Goal: Task Accomplishment & Management: Manage account settings

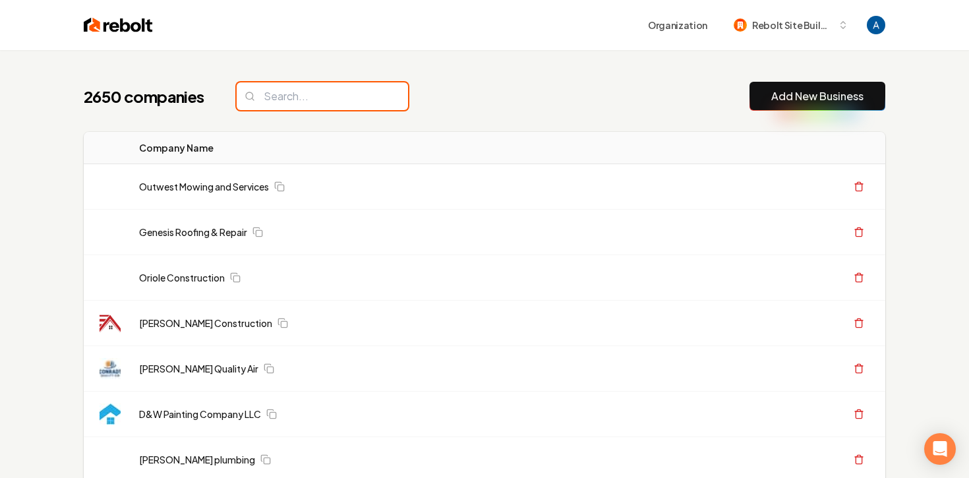
click at [326, 96] on input "search" at bounding box center [322, 96] width 171 height 28
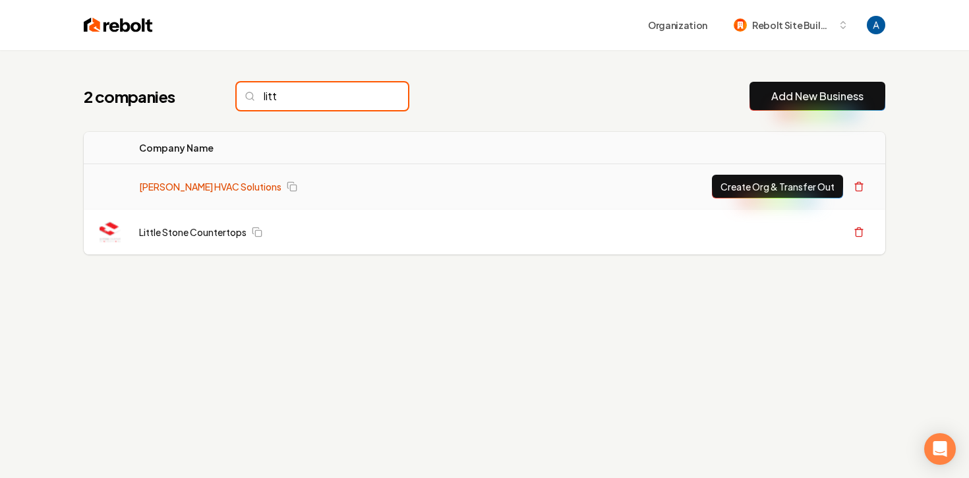
type input "litt"
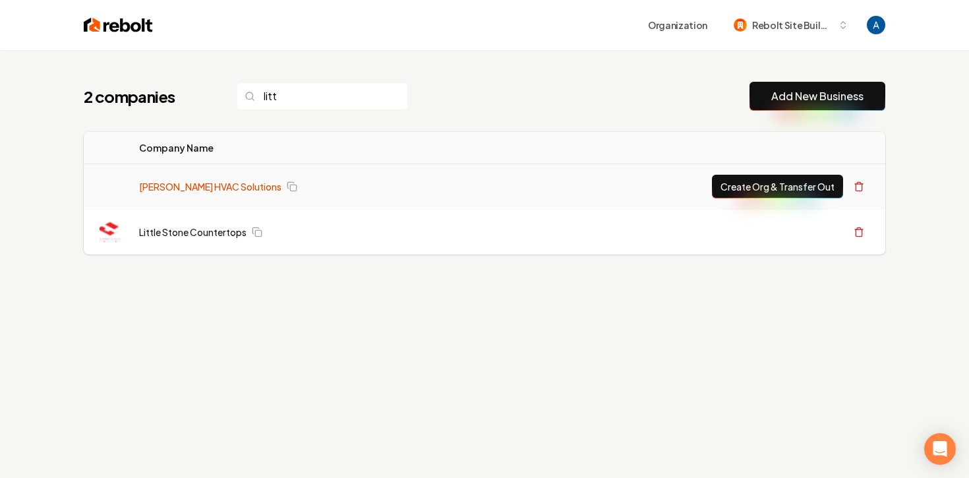
click at [183, 186] on link "[PERSON_NAME] HVAC Solutions" at bounding box center [210, 186] width 142 height 13
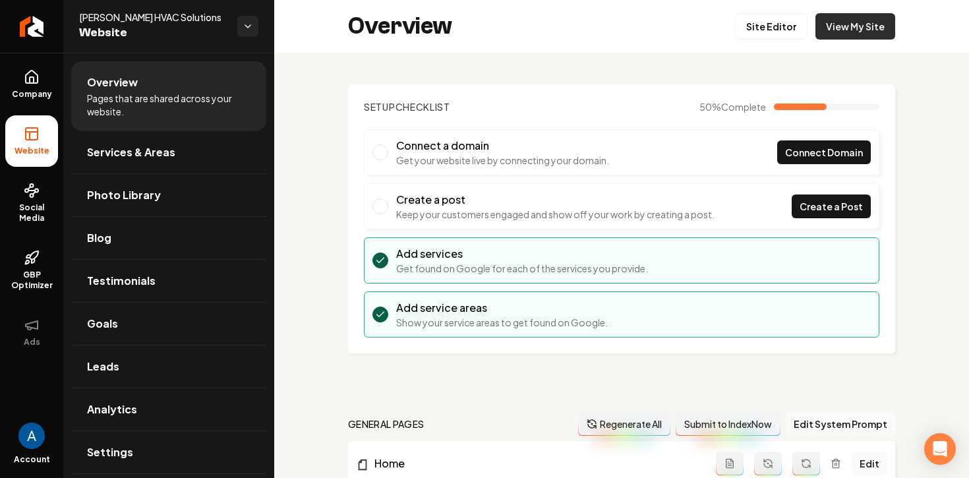
click at [848, 20] on link "View My Site" at bounding box center [855, 26] width 80 height 26
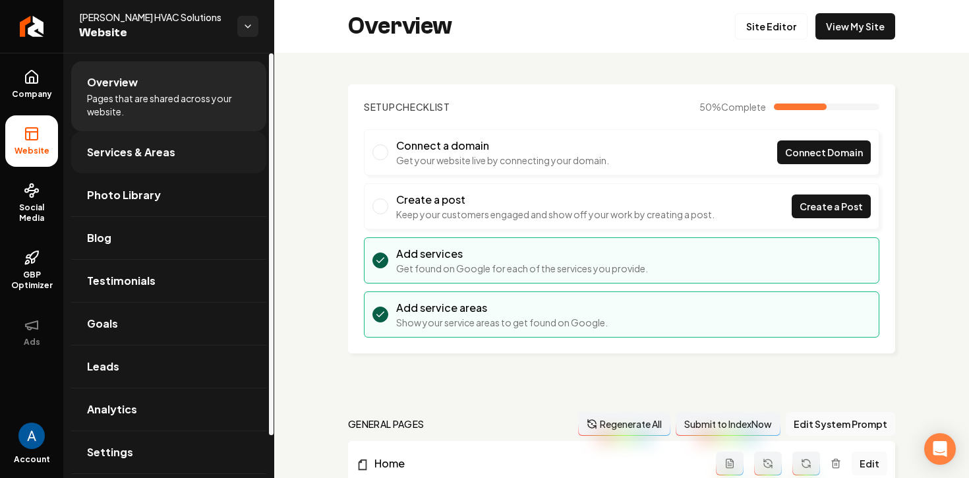
click at [129, 155] on span "Services & Areas" at bounding box center [131, 152] width 88 height 16
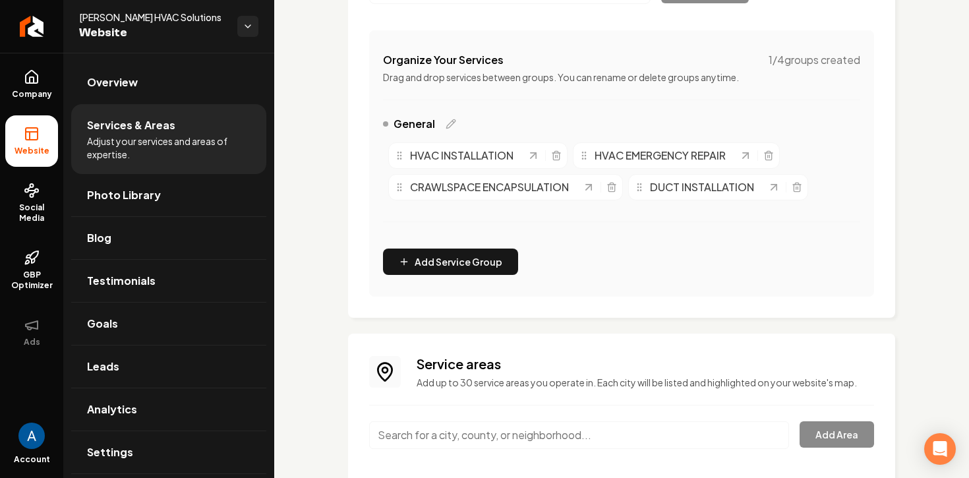
scroll to position [326, 0]
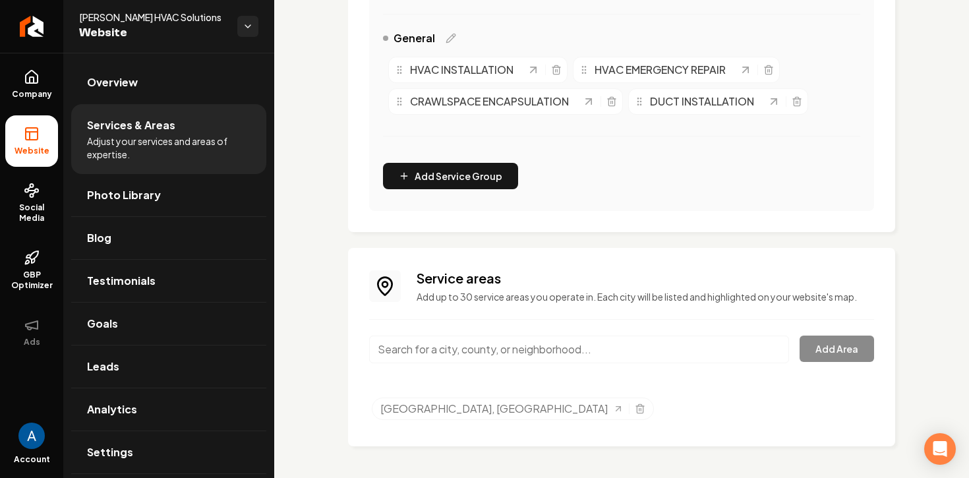
click at [554, 350] on input "Main content area" at bounding box center [579, 349] width 420 height 28
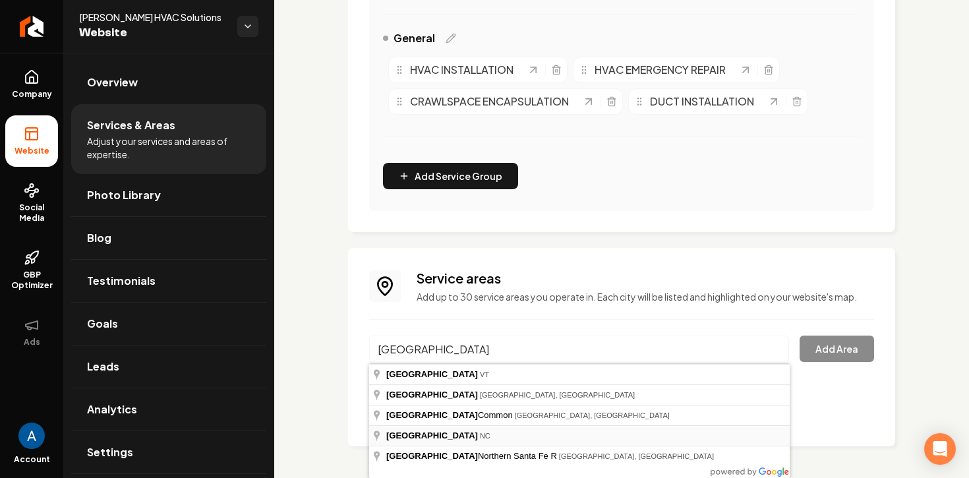
type input "Burlington, NC"
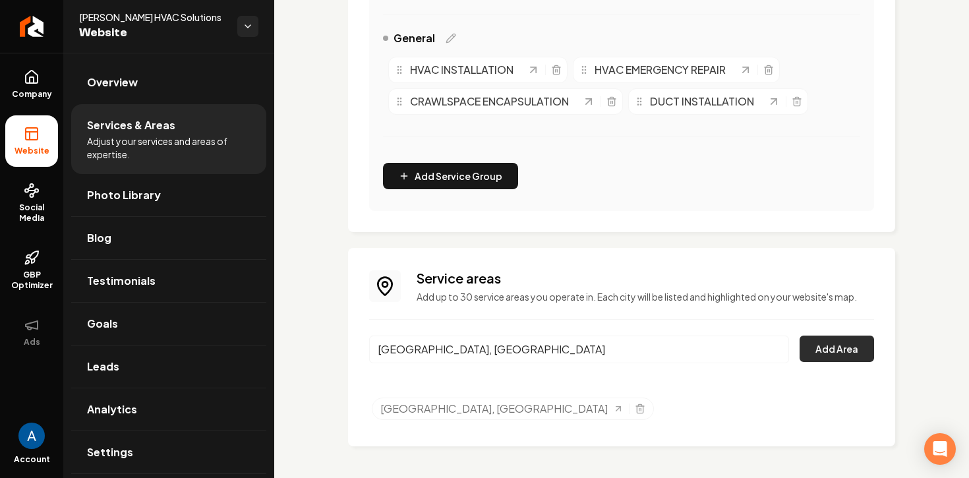
click at [847, 357] on button "Add Area" at bounding box center [836, 348] width 74 height 26
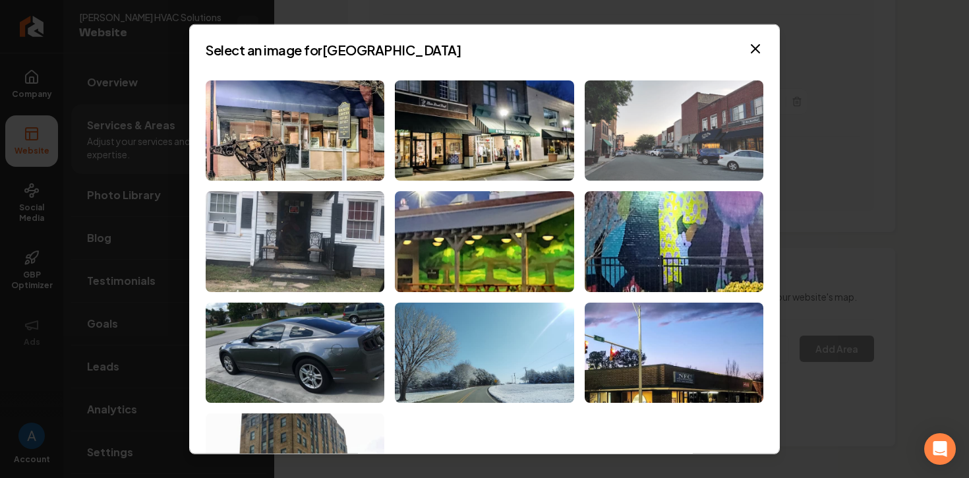
click at [663, 131] on img at bounding box center [674, 130] width 179 height 101
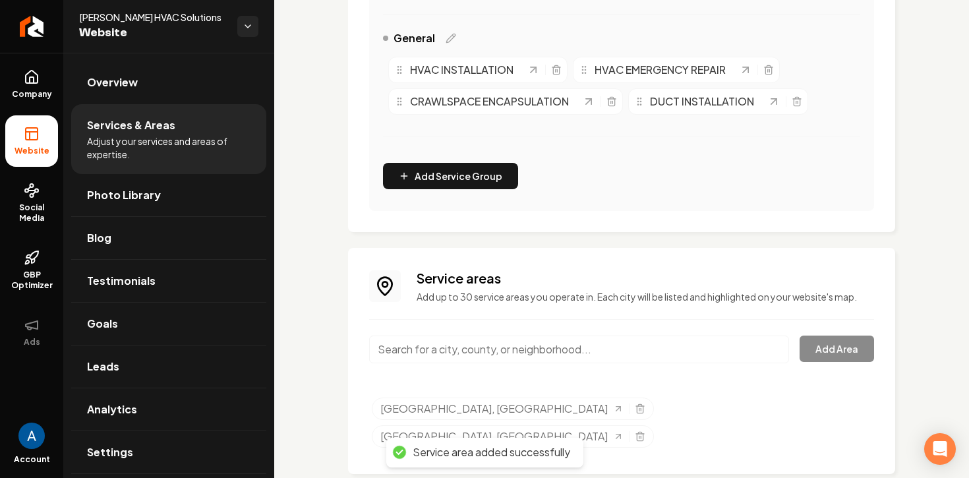
click at [477, 347] on input "Main content area" at bounding box center [579, 349] width 420 height 28
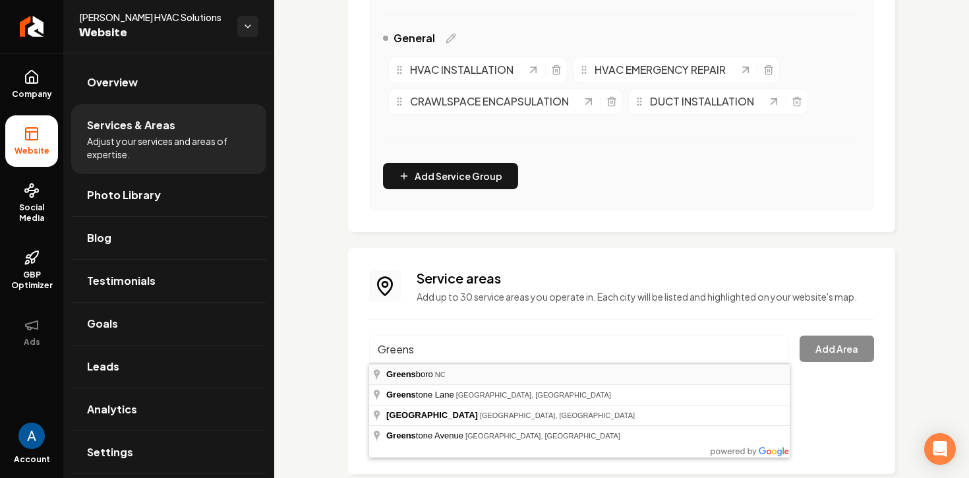
type input "Greensboro, NC"
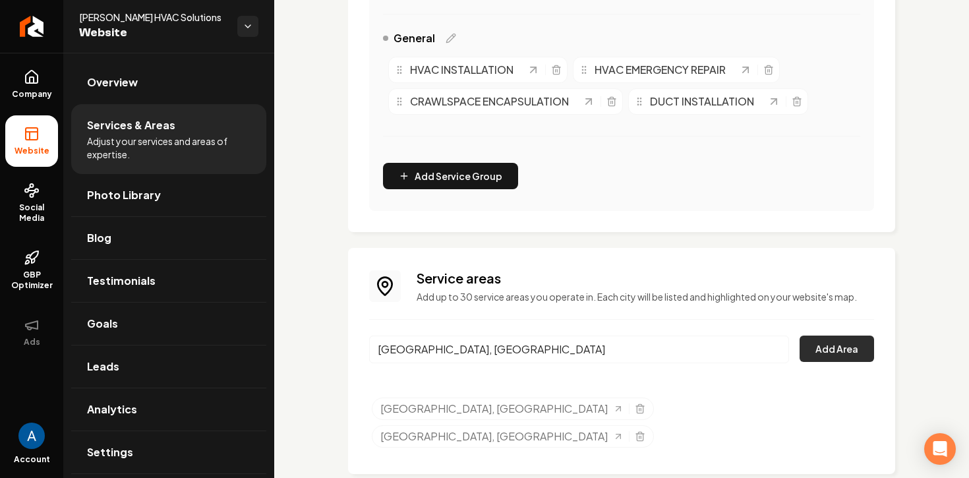
click at [842, 349] on button "Add Area" at bounding box center [836, 348] width 74 height 26
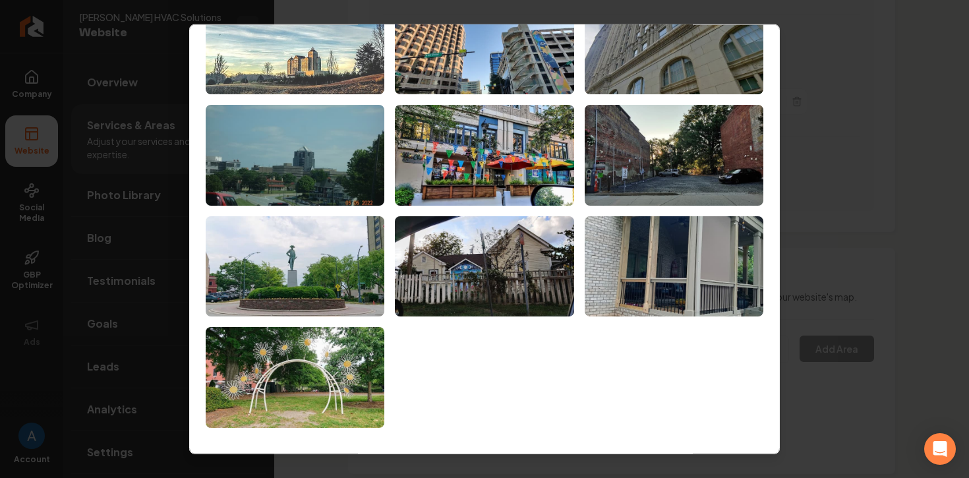
scroll to position [0, 0]
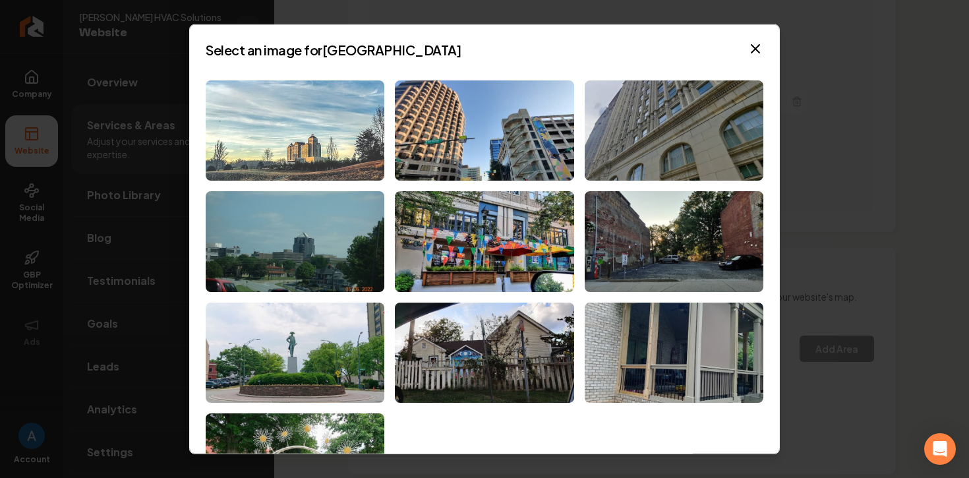
click at [309, 134] on img at bounding box center [295, 130] width 179 height 101
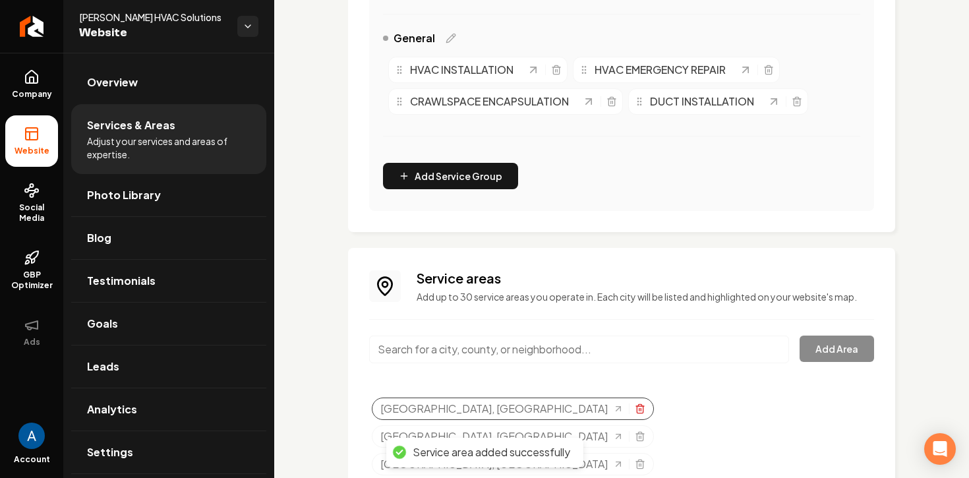
click at [636, 406] on icon "Selected tags" at bounding box center [640, 406] width 8 height 0
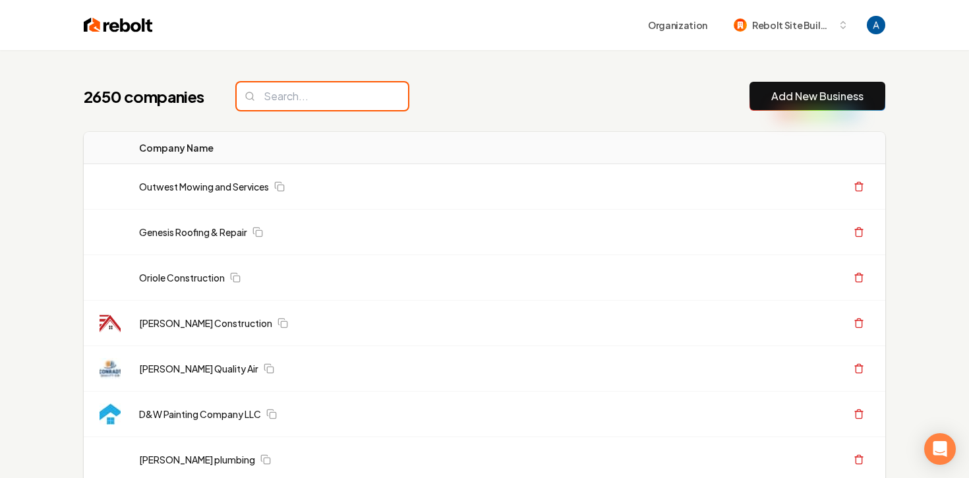
click at [331, 88] on input "search" at bounding box center [322, 96] width 171 height 28
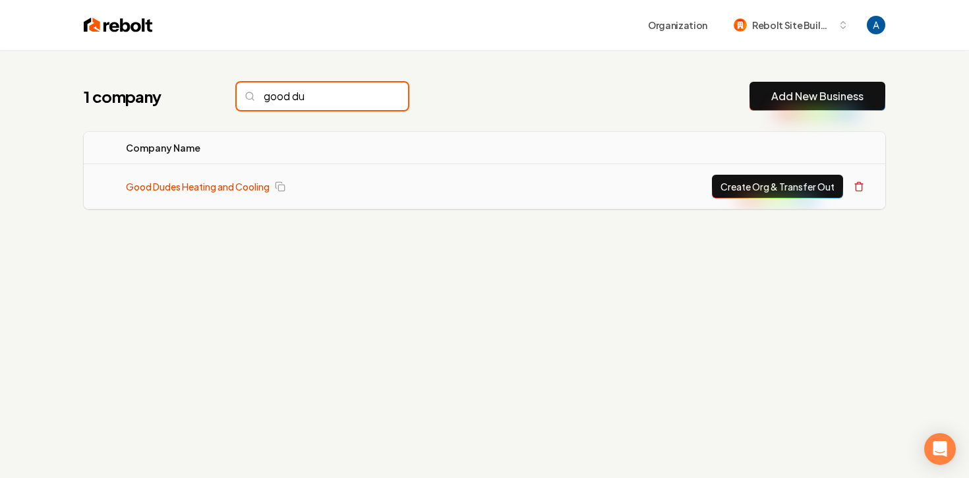
type input "good du"
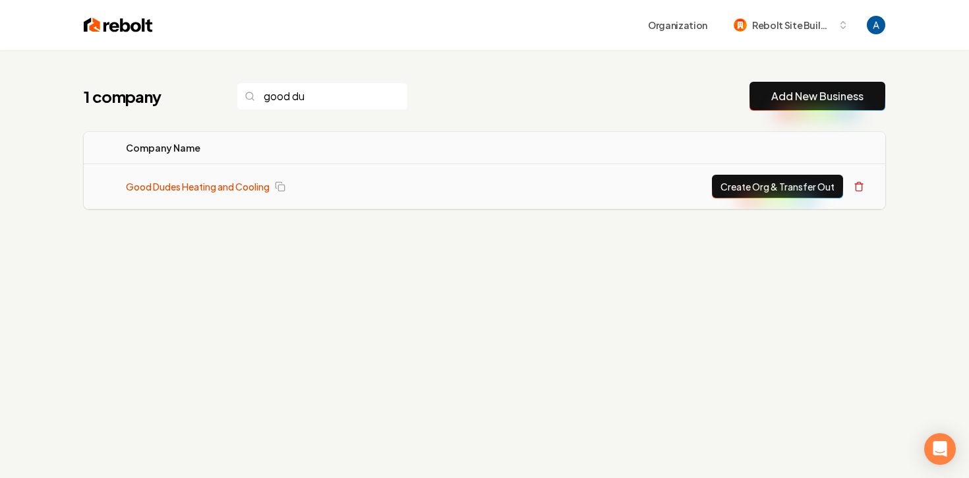
click at [193, 188] on link "Good Dudes Heating and Cooling" at bounding box center [198, 186] width 144 height 13
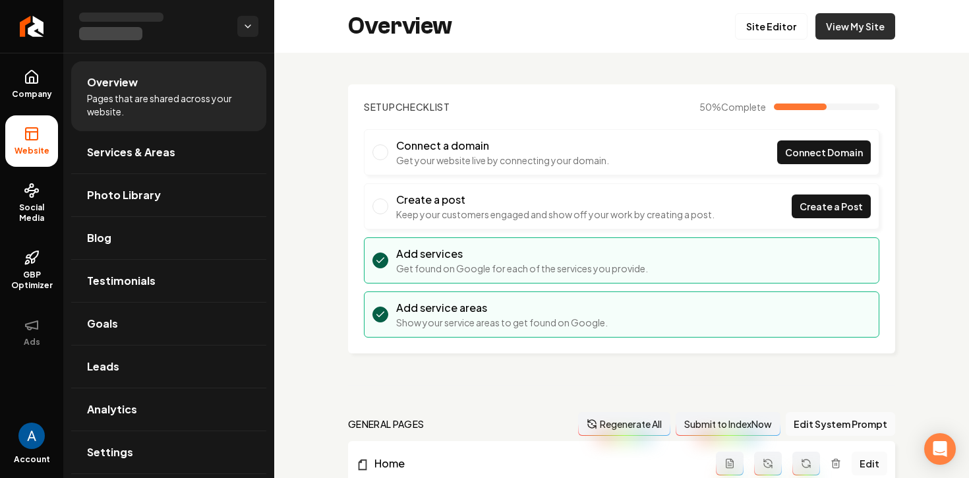
click at [846, 30] on link "View My Site" at bounding box center [855, 26] width 80 height 26
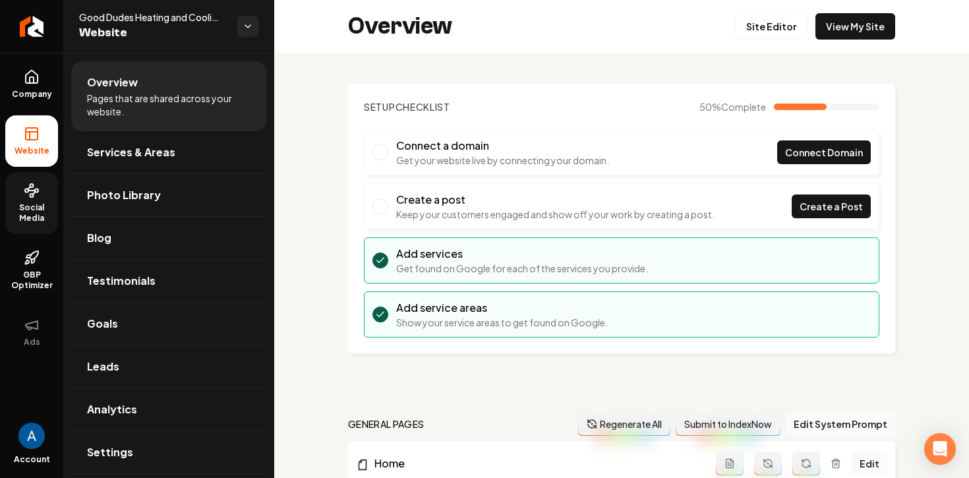
click at [35, 213] on span "Social Media" at bounding box center [31, 212] width 53 height 21
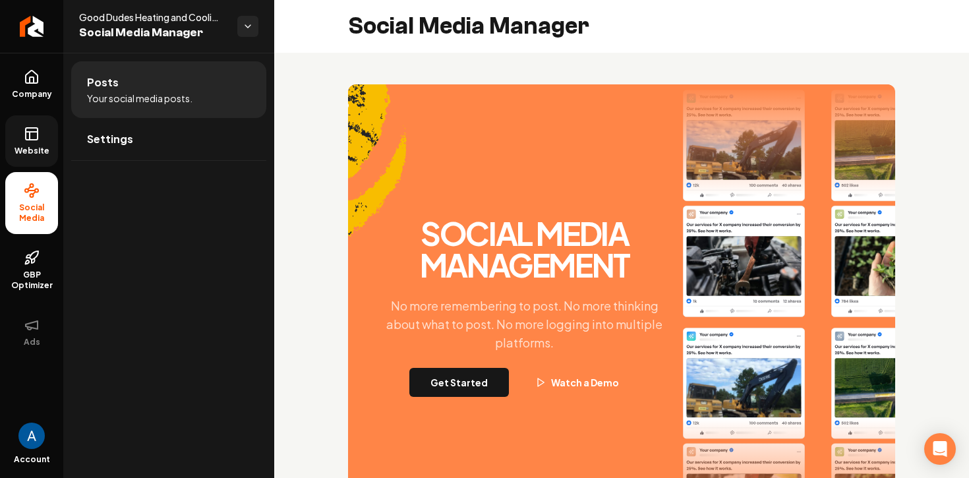
click at [31, 134] on icon at bounding box center [32, 134] width 16 height 16
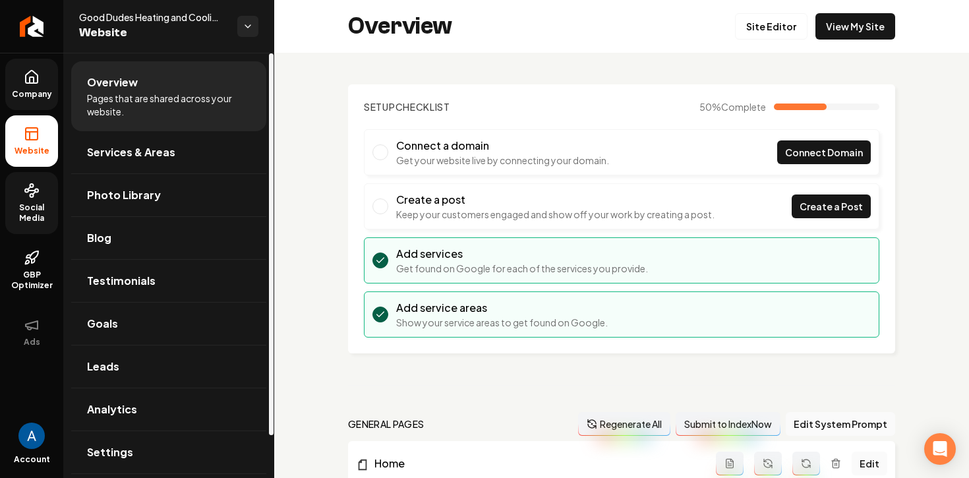
click at [41, 84] on link "Company" at bounding box center [31, 84] width 53 height 51
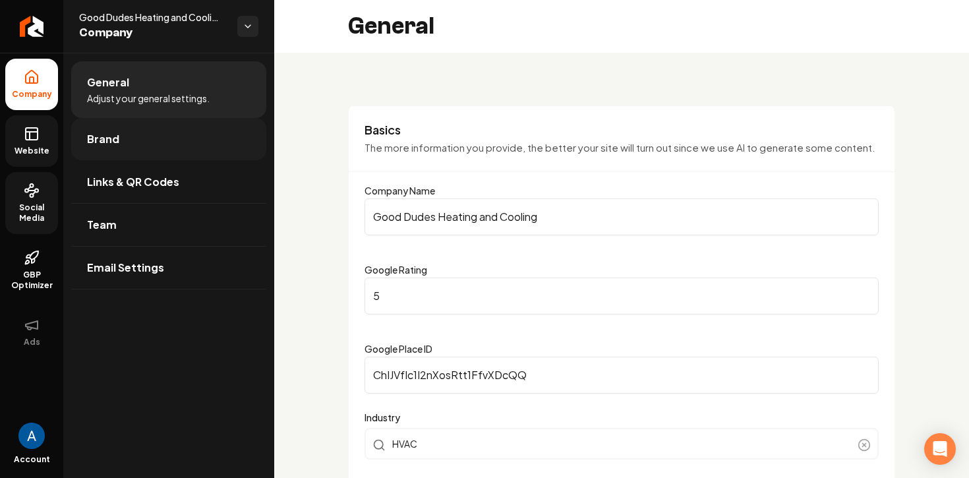
click at [117, 138] on link "Brand" at bounding box center [168, 139] width 195 height 42
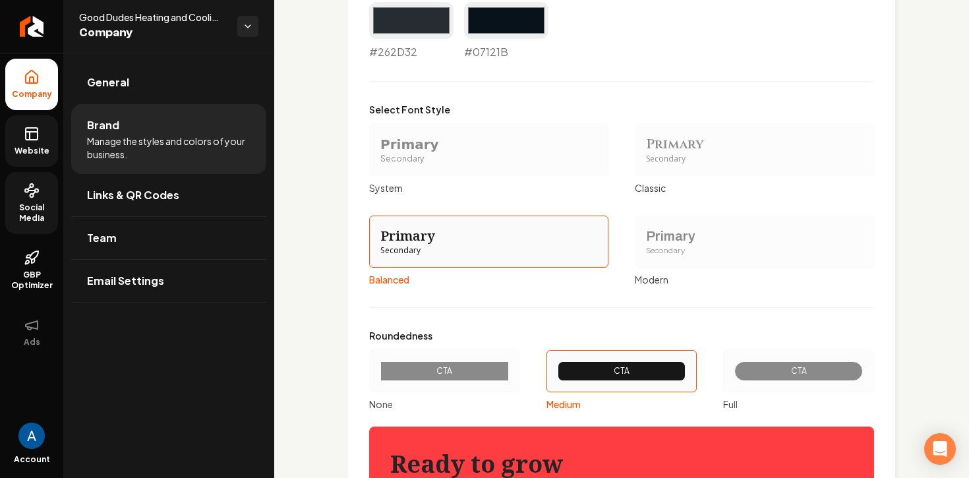
scroll to position [1337, 0]
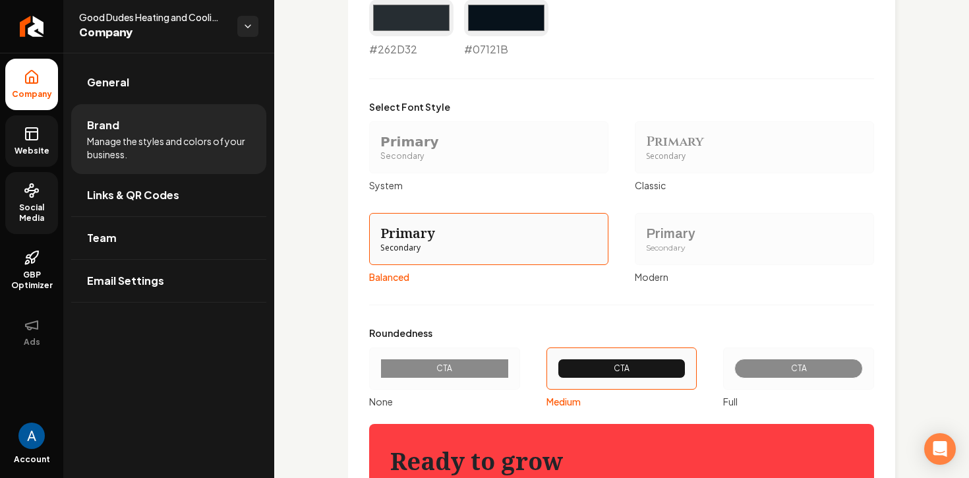
click at [432, 153] on div "Secondary" at bounding box center [488, 156] width 217 height 11
click at [379, 152] on button "Primary Secondary System" at bounding box center [373, 147] width 11 height 11
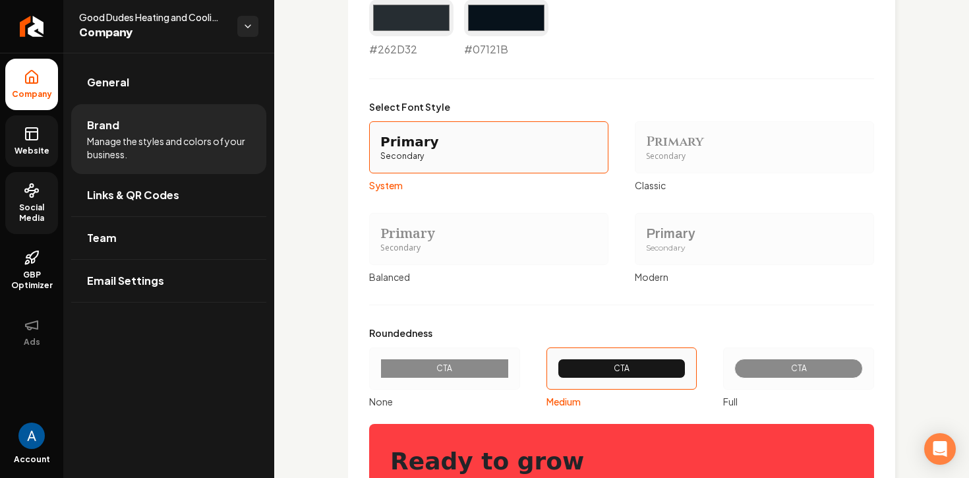
click at [679, 243] on div "Secondary" at bounding box center [754, 248] width 217 height 11
click at [645, 243] on button "Primary Secondary Modern" at bounding box center [639, 238] width 11 height 11
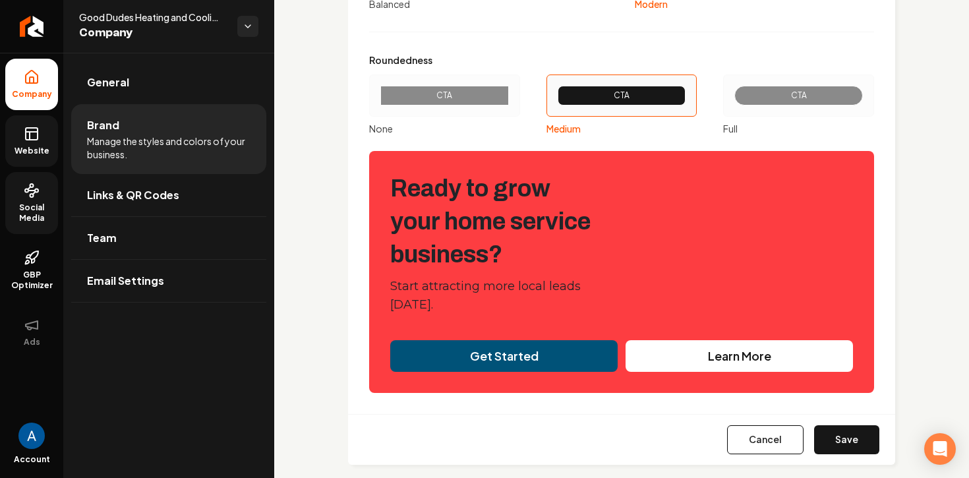
scroll to position [1628, 0]
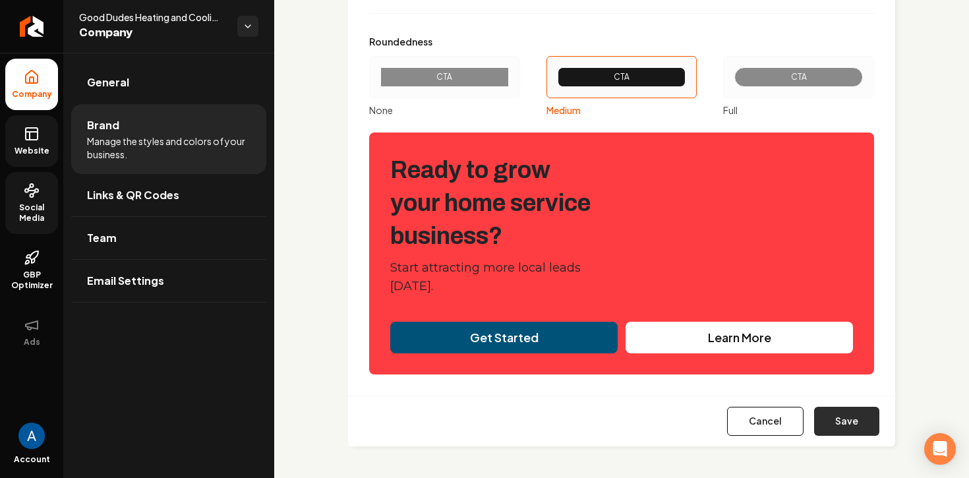
click at [824, 425] on button "Save" at bounding box center [846, 421] width 65 height 29
type input "#eff1f4"
type input "#d9dfe5"
type input "#d0d7dc"
type input "#5b6e7b"
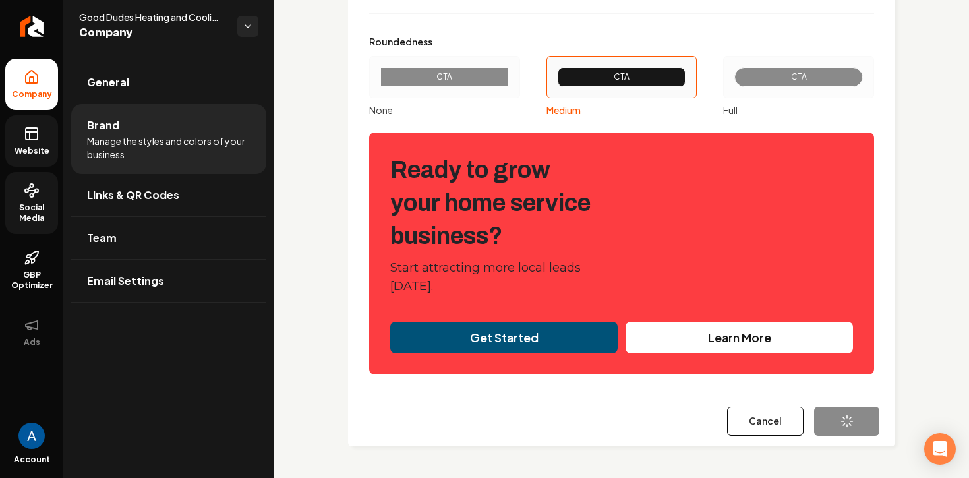
type input "#262d32"
type input "#07121b"
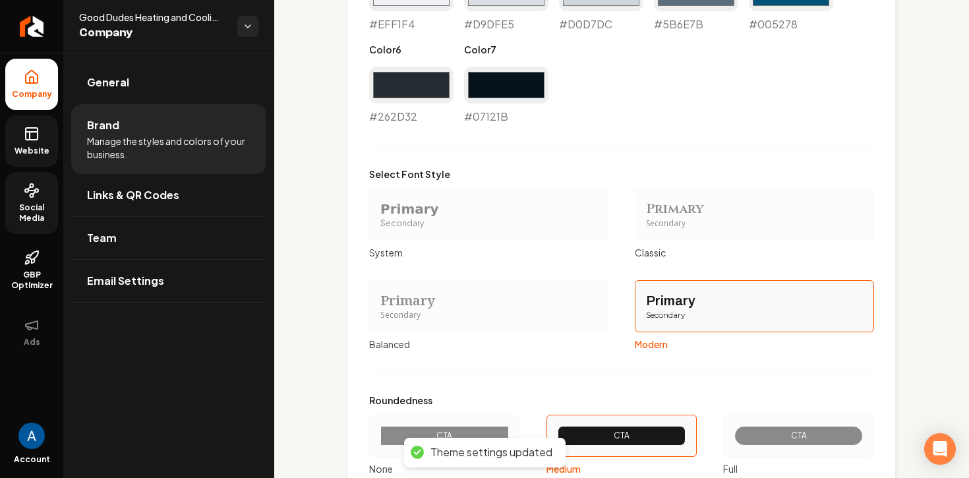
scroll to position [1265, 0]
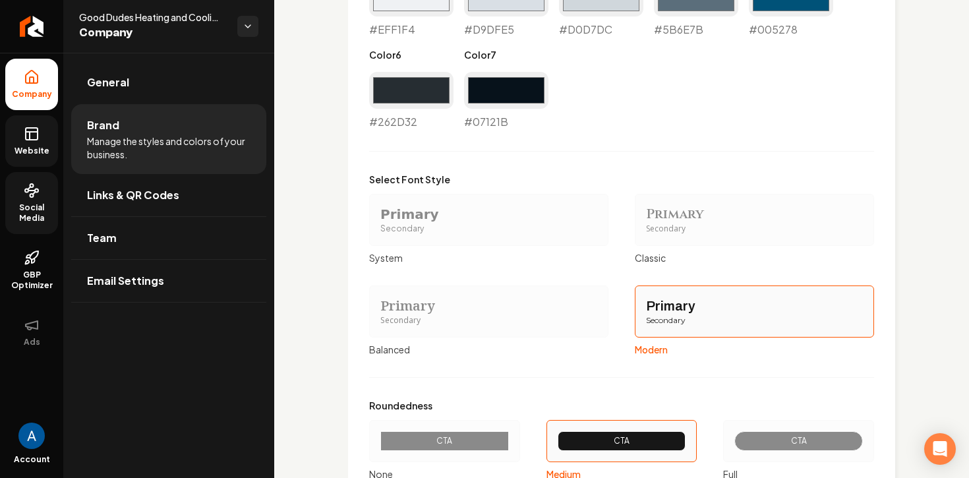
click at [45, 129] on link "Website" at bounding box center [31, 140] width 53 height 51
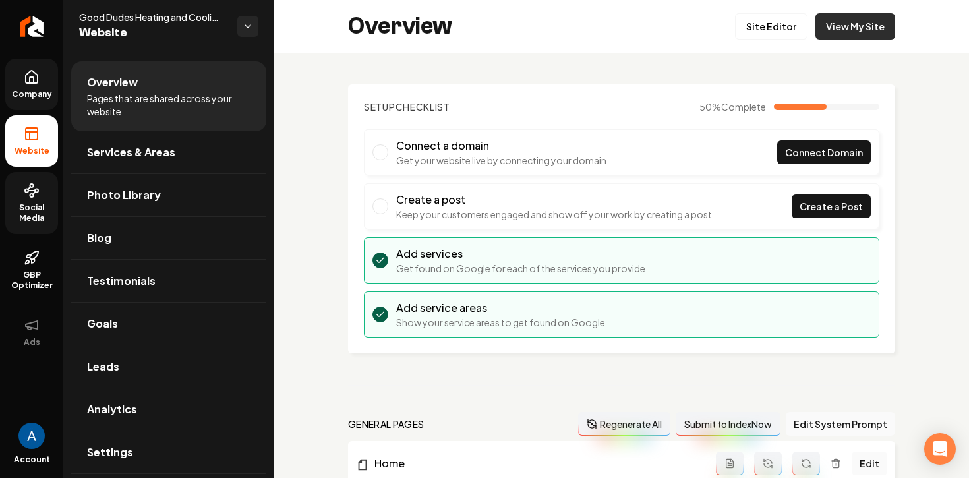
click at [863, 28] on link "View My Site" at bounding box center [855, 26] width 80 height 26
click at [777, 39] on link "Site Editor" at bounding box center [771, 26] width 72 height 26
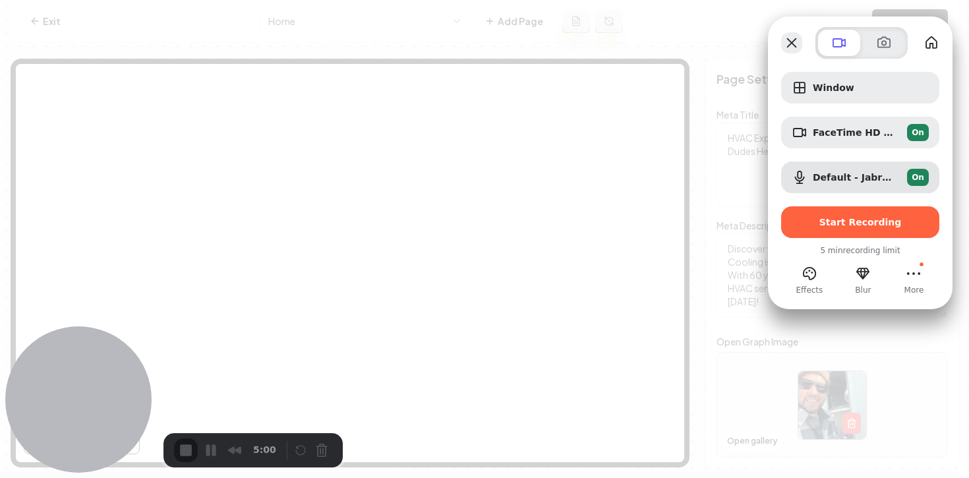
click at [782, 43] on button "Close" at bounding box center [791, 42] width 21 height 21
